Goal: Information Seeking & Learning: Learn about a topic

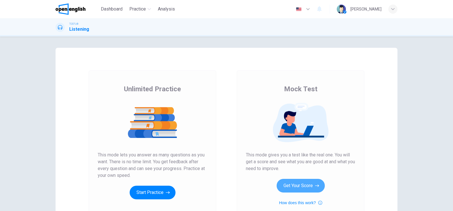
click at [298, 191] on button "Get Your Score" at bounding box center [301, 186] width 48 height 14
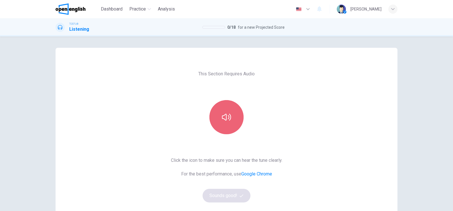
click at [213, 114] on button "button" at bounding box center [226, 117] width 34 height 34
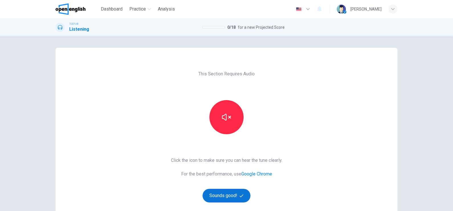
click at [226, 195] on button "Sounds good!" at bounding box center [226, 196] width 48 height 14
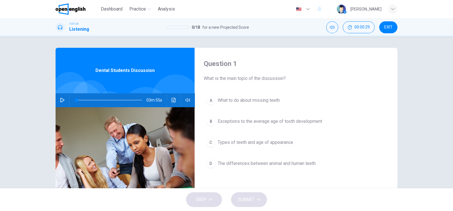
click at [60, 97] on button "button" at bounding box center [62, 100] width 9 height 14
drag, startPoint x: 76, startPoint y: 100, endPoint x: 64, endPoint y: 99, distance: 12.0
click at [64, 99] on div "03m 55s" at bounding box center [125, 100] width 139 height 14
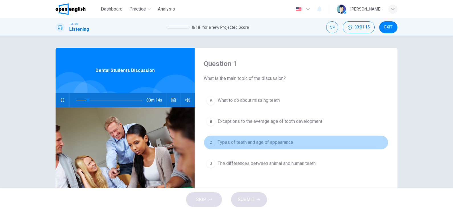
click at [259, 138] on button "C Types of teeth and age of appearance" at bounding box center [296, 143] width 185 height 14
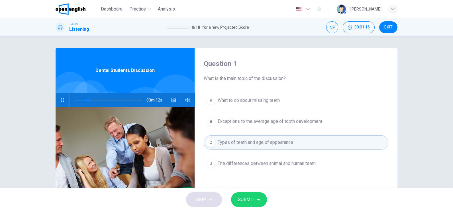
click at [252, 199] on span "SUBMIT" at bounding box center [246, 200] width 17 height 8
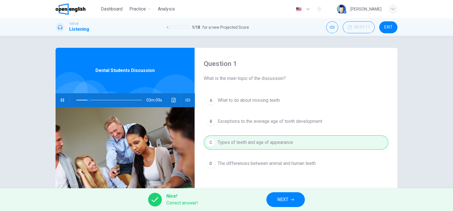
click at [297, 200] on button "NEXT" at bounding box center [285, 200] width 38 height 15
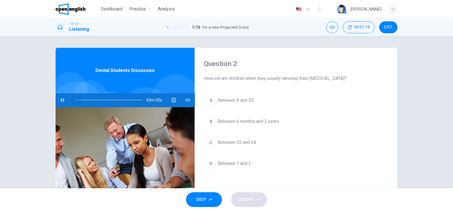
drag, startPoint x: 88, startPoint y: 99, endPoint x: 34, endPoint y: 98, distance: 54.4
click at [34, 98] on div "Question 2 How old are children when they usually develop their [MEDICAL_DATA]?…" at bounding box center [226, 112] width 453 height 152
click at [188, 102] on button "button" at bounding box center [187, 100] width 9 height 14
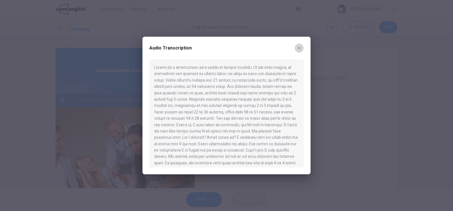
click at [299, 48] on icon "button" at bounding box center [299, 48] width 5 height 5
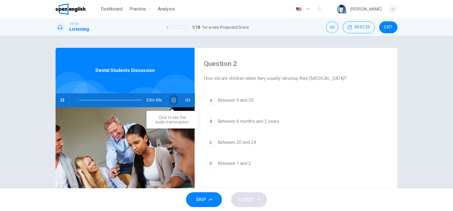
click at [171, 98] on icon "Click to see the audio transcription" at bounding box center [173, 100] width 5 height 5
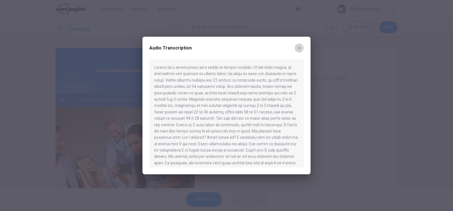
click at [299, 46] on icon "button" at bounding box center [299, 48] width 5 height 5
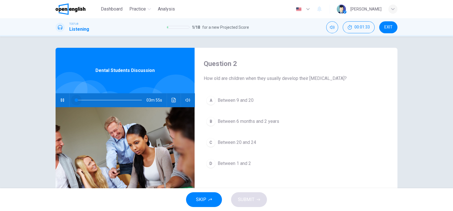
drag, startPoint x: 78, startPoint y: 99, endPoint x: 64, endPoint y: 99, distance: 14.0
click at [64, 99] on div "03m 55s" at bounding box center [125, 100] width 139 height 14
type input "*"
click at [14, 140] on div "Question 2 How old are children when they usually develop their [MEDICAL_DATA]?…" at bounding box center [226, 112] width 453 height 152
